Goal: Find contact information: Find contact information

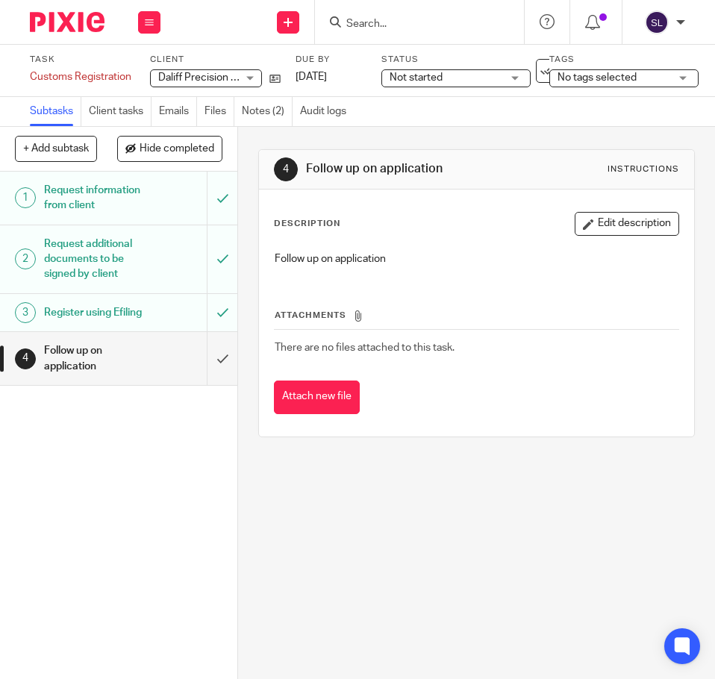
click at [405, 25] on input "Search" at bounding box center [412, 24] width 134 height 13
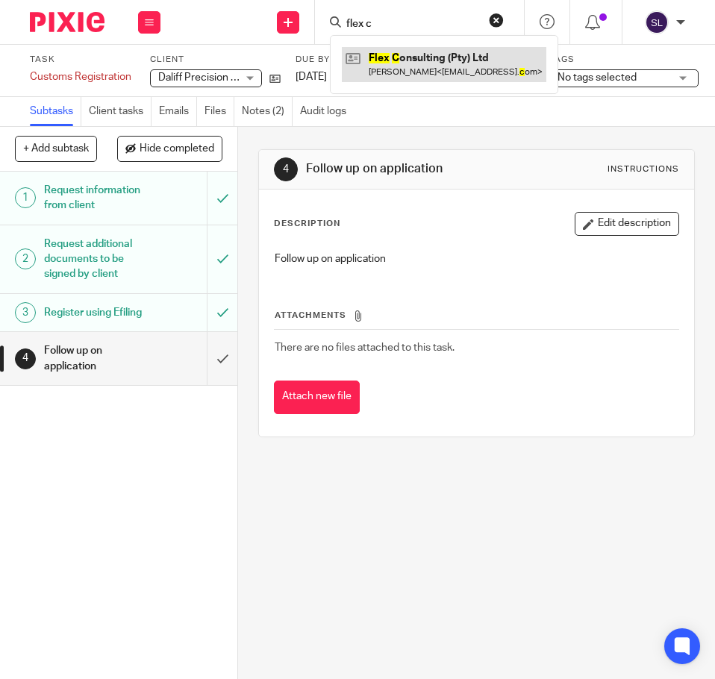
type input "flex c"
click at [402, 72] on link at bounding box center [444, 64] width 205 height 34
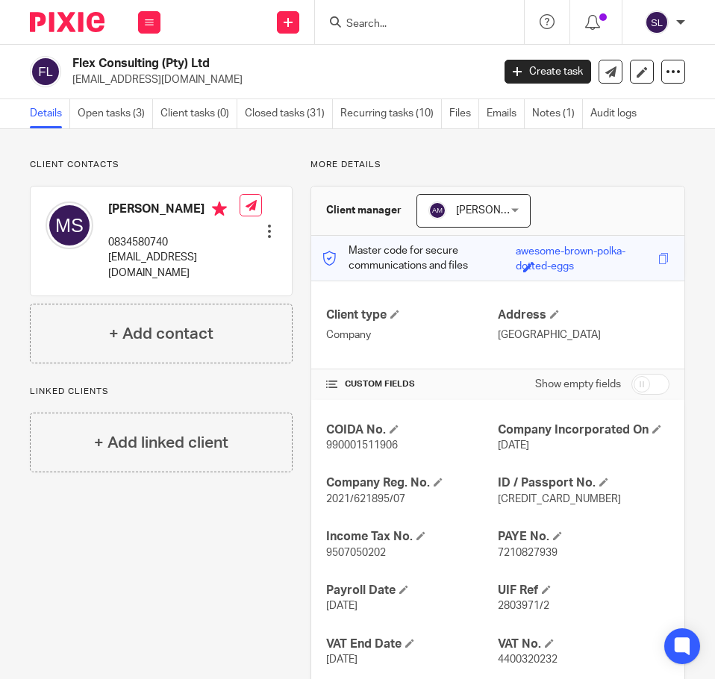
click at [527, 496] on span "5608245036087" at bounding box center [559, 499] width 123 height 10
copy span "[CREDIT_CARD_NUMBER]"
click at [552, 109] on link "Notes (1)" at bounding box center [557, 113] width 51 height 29
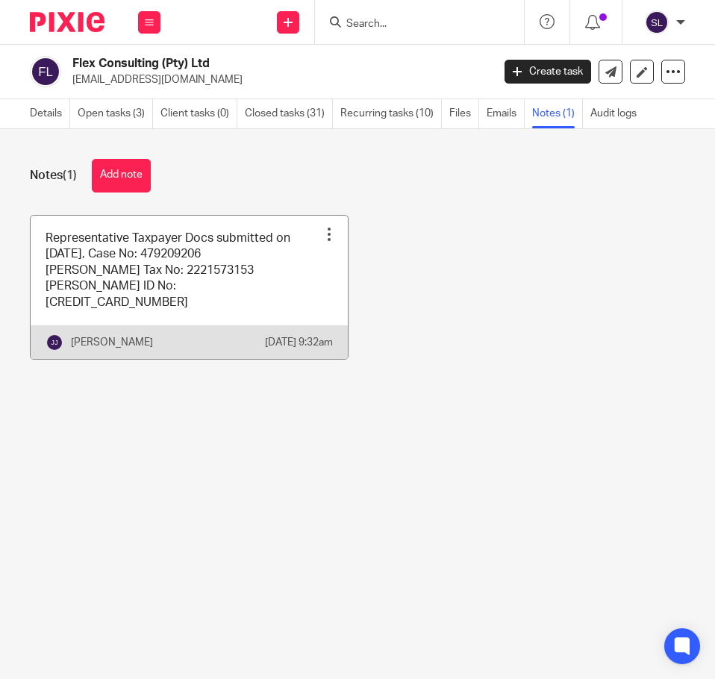
click at [188, 287] on link at bounding box center [189, 287] width 317 height 143
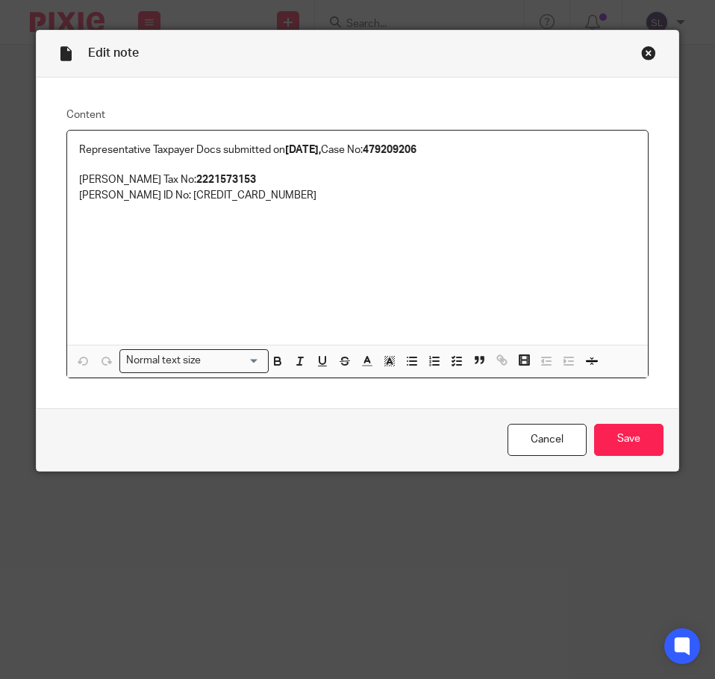
click at [200, 178] on strong "2221573153" at bounding box center [226, 180] width 60 height 10
copy strong "2221573153"
click at [641, 49] on div "Close this dialog window" at bounding box center [648, 53] width 15 height 15
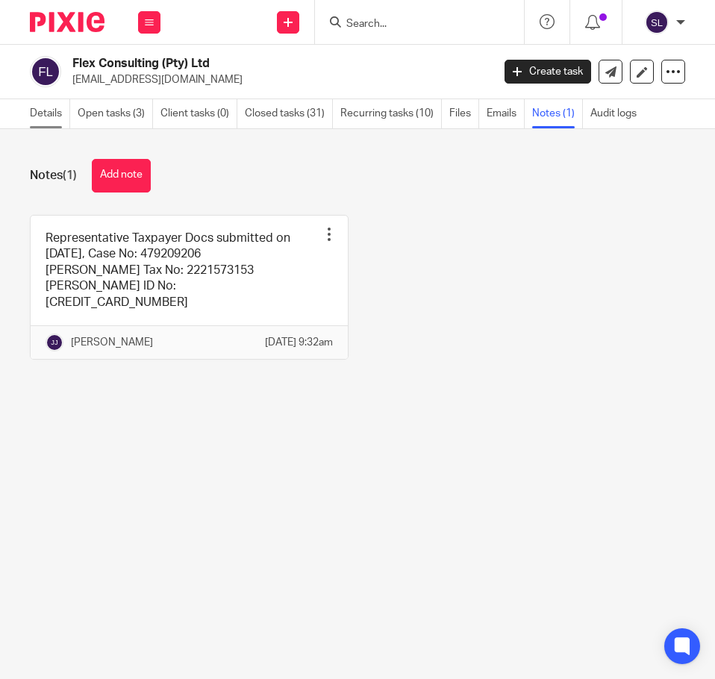
click at [53, 120] on link "Details" at bounding box center [50, 113] width 40 height 29
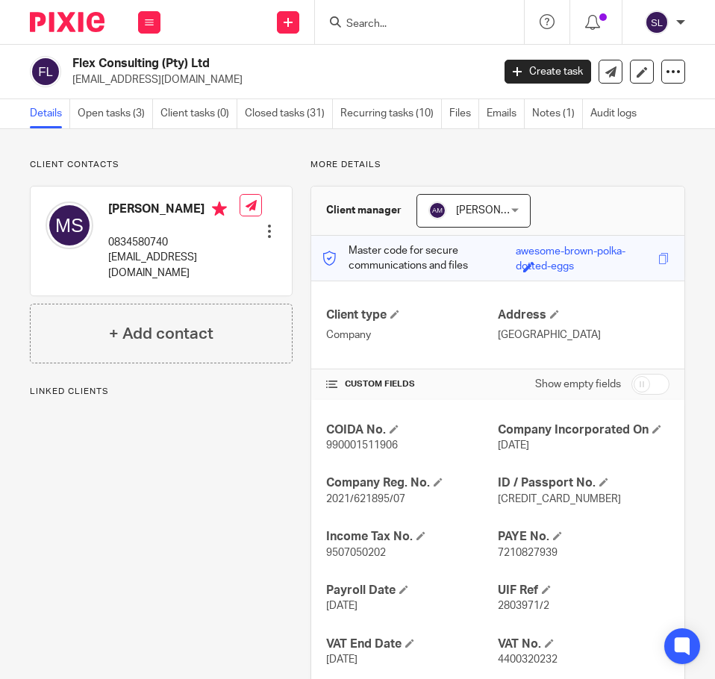
click at [131, 240] on p "0834580740" at bounding box center [173, 242] width 131 height 15
copy p "0834580740"
click at [169, 258] on p "[EMAIL_ADDRESS][DOMAIN_NAME]" at bounding box center [173, 265] width 131 height 31
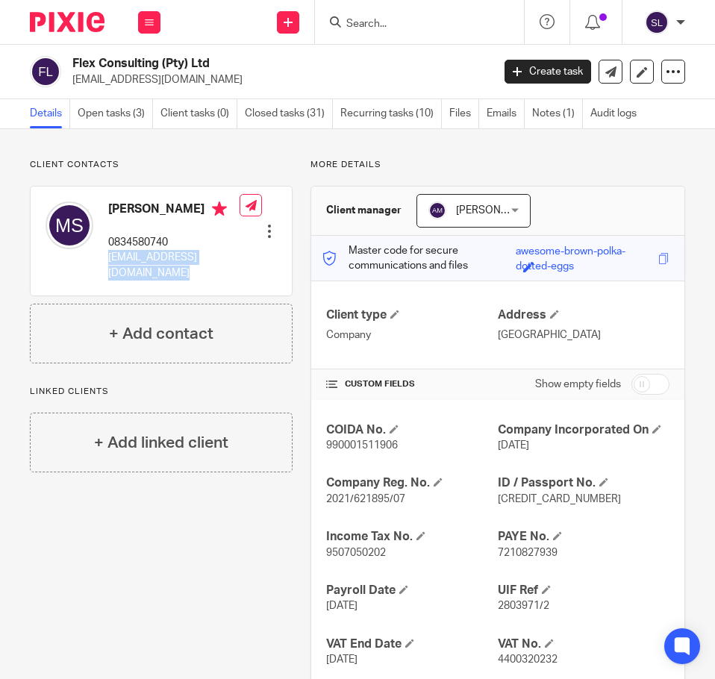
click at [169, 258] on p "[EMAIL_ADDRESS][DOMAIN_NAME]" at bounding box center [173, 265] width 131 height 31
copy div "[EMAIL_ADDRESS][DOMAIN_NAME]"
